Goal: Navigation & Orientation: Find specific page/section

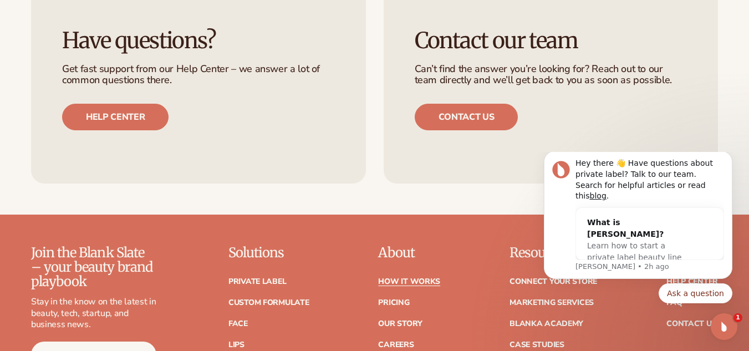
scroll to position [2386, 0]
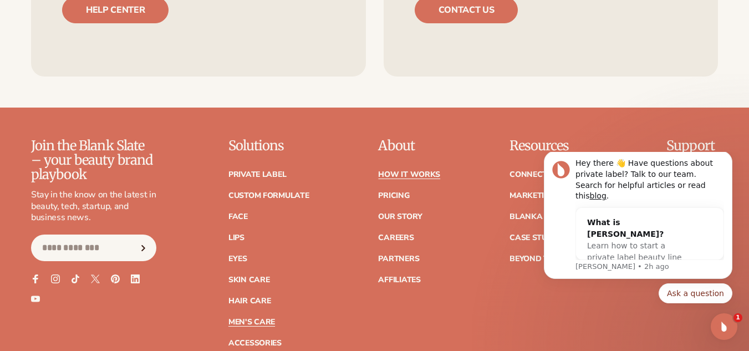
click at [252, 318] on link "Men's Care" at bounding box center [251, 322] width 47 height 8
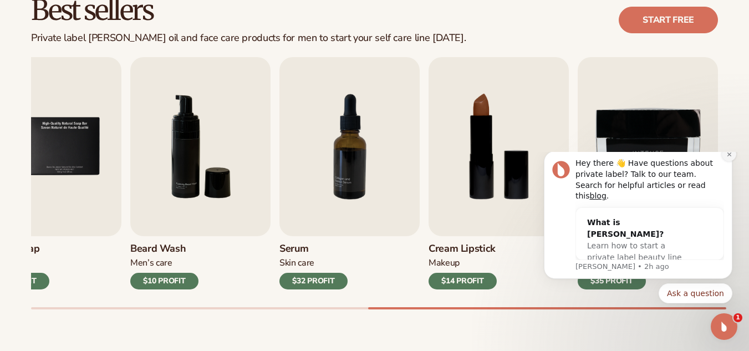
click at [733, 161] on button "Dismiss notification" at bounding box center [729, 154] width 14 height 14
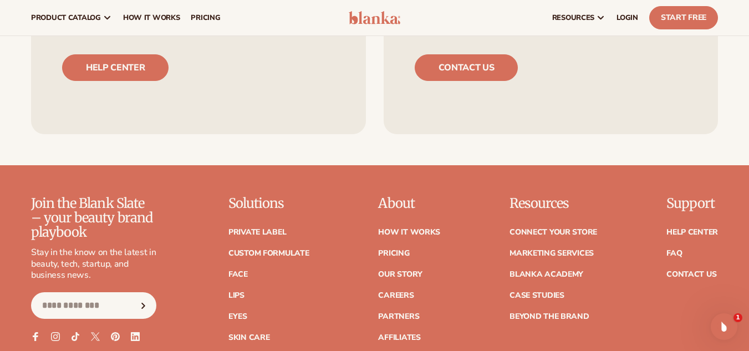
scroll to position [1989, 0]
